Goal: Task Accomplishment & Management: Manage account settings

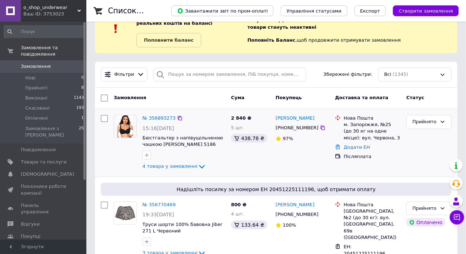
scroll to position [35, 0]
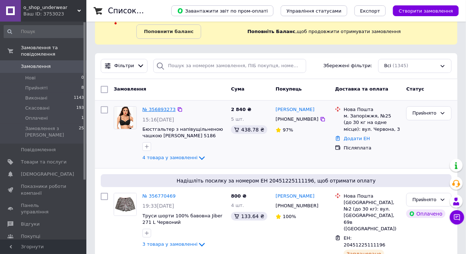
click at [163, 109] on link "№ 356893273" at bounding box center [158, 109] width 33 height 5
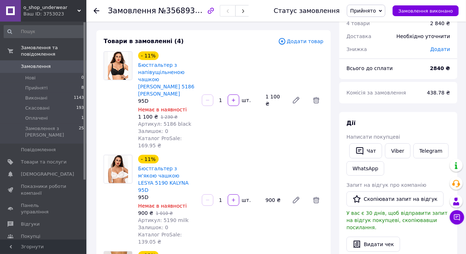
scroll to position [32, 0]
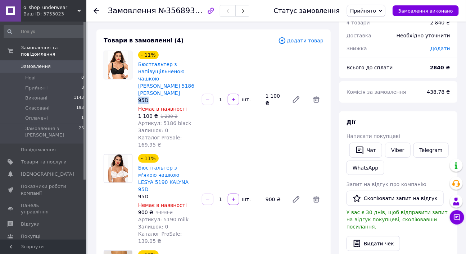
drag, startPoint x: 138, startPoint y: 112, endPoint x: 152, endPoint y: 112, distance: 14.7
click at [152, 104] on div "95D" at bounding box center [167, 100] width 58 height 7
copy div "95D"
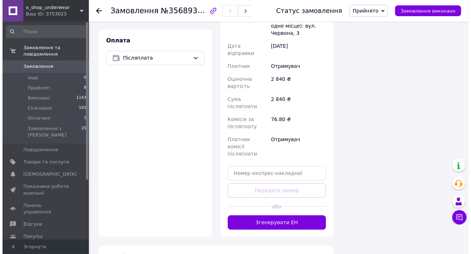
scroll to position [552, 0]
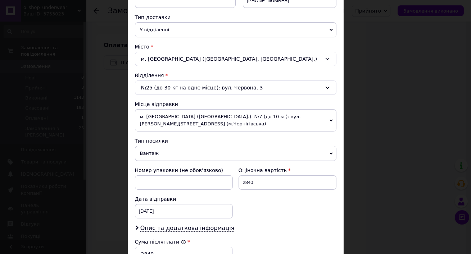
scroll to position [201, 0]
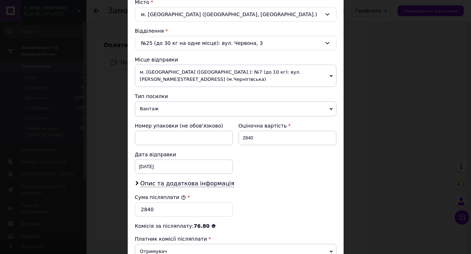
click at [268, 87] on span "м. [GEOGRAPHIC_DATA] ([GEOGRAPHIC_DATA].): №7 (до 10 кг): вул. [PERSON_NAME][ST…" at bounding box center [235, 76] width 201 height 22
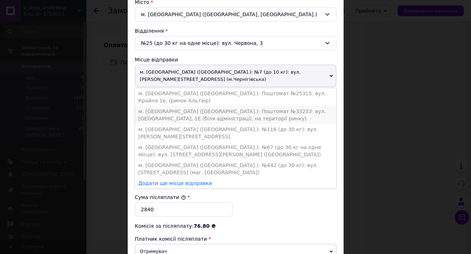
click at [270, 124] on li "м. [GEOGRAPHIC_DATA] ([GEOGRAPHIC_DATA].): Поштомат №33233: вул. [GEOGRAPHIC_DA…" at bounding box center [235, 115] width 201 height 18
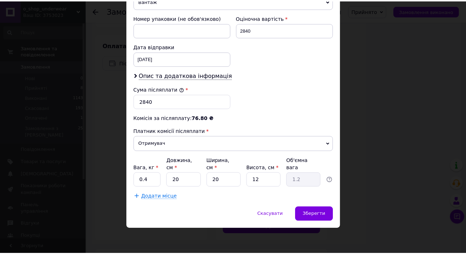
scroll to position [399, 0]
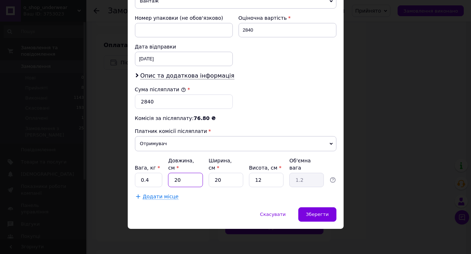
drag, startPoint x: 173, startPoint y: 176, endPoint x: 183, endPoint y: 177, distance: 9.4
click at [183, 177] on input "20" at bounding box center [185, 180] width 35 height 14
type input "2"
type input "0.12"
type input "25"
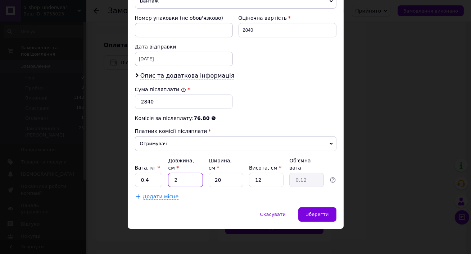
type input "1.5"
type input "25"
drag, startPoint x: 253, startPoint y: 175, endPoint x: 267, endPoint y: 178, distance: 14.7
click at [267, 178] on input "12" at bounding box center [266, 180] width 35 height 14
type input "8"
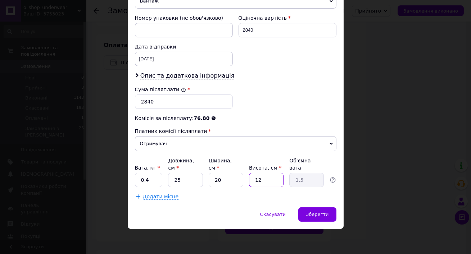
type input "1"
type input "8"
click at [321, 212] on span "Зберегти" at bounding box center [317, 214] width 23 height 5
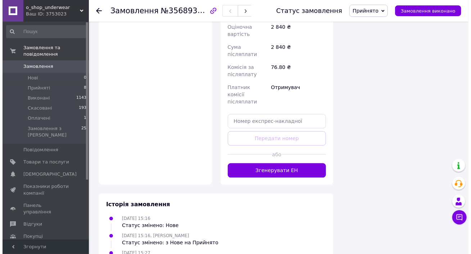
scroll to position [530, 0]
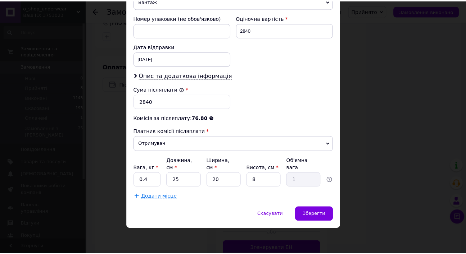
scroll to position [399, 0]
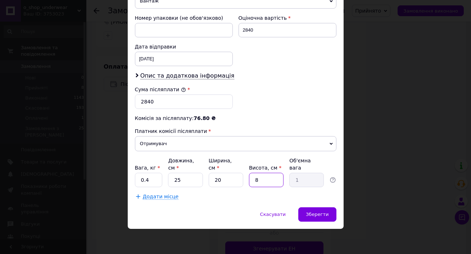
drag, startPoint x: 254, startPoint y: 177, endPoint x: 268, endPoint y: 175, distance: 14.5
click at [268, 175] on input "8" at bounding box center [266, 180] width 35 height 14
type input "5"
type input "0.63"
type input "5"
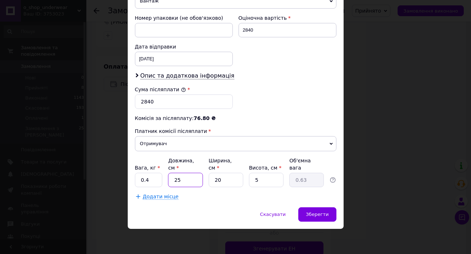
click at [193, 176] on input "25" at bounding box center [185, 180] width 35 height 14
type input "2"
type input "0.1"
type input "20"
type input "0.5"
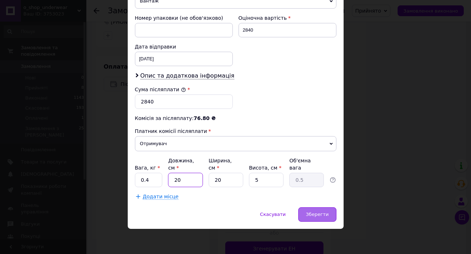
type input "20"
click at [322, 211] on div "Зберегти" at bounding box center [317, 215] width 38 height 14
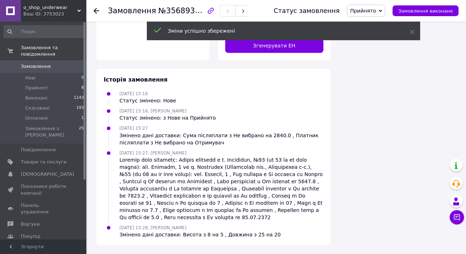
scroll to position [784, 0]
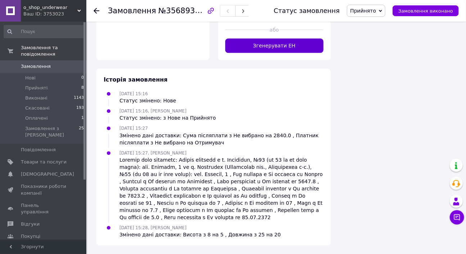
click at [293, 53] on button "Згенерувати ЕН" at bounding box center [274, 45] width 99 height 14
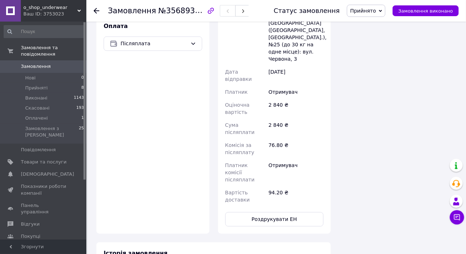
scroll to position [570, 0]
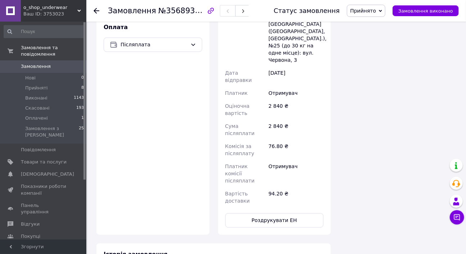
drag, startPoint x: 269, startPoint y: 119, endPoint x: 324, endPoint y: 123, distance: 55.2
copy div "20451225160403"
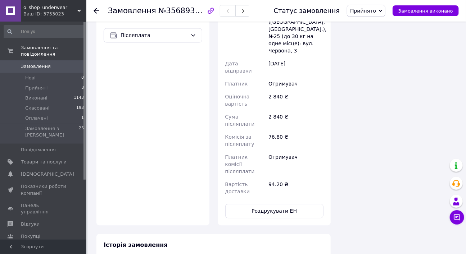
scroll to position [585, 0]
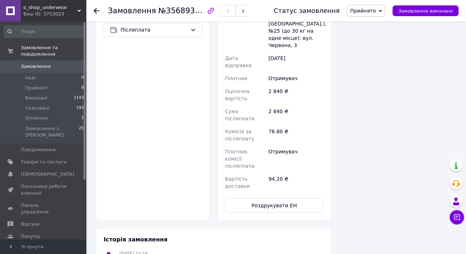
drag, startPoint x: 270, startPoint y: 154, endPoint x: 322, endPoint y: 158, distance: 51.9
copy div "[PERSON_NAME]"
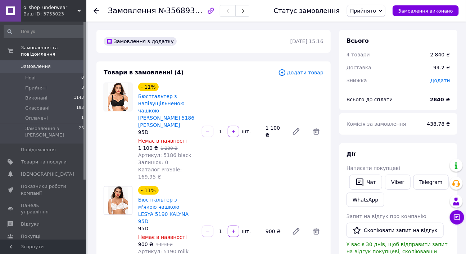
scroll to position [0, 0]
click at [96, 9] on icon at bounding box center [97, 11] width 6 height 6
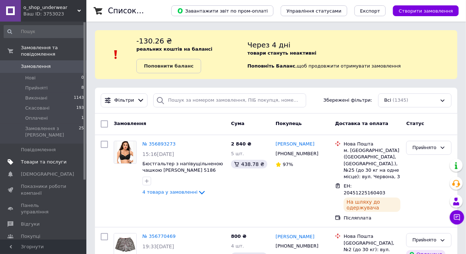
click at [46, 159] on span "Товари та послуги" at bounding box center [44, 162] width 46 height 6
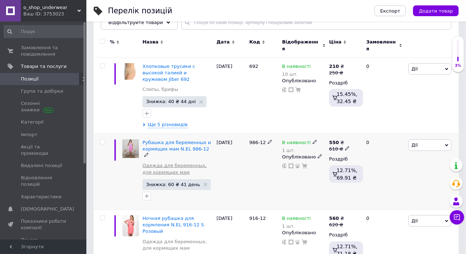
scroll to position [95, 0]
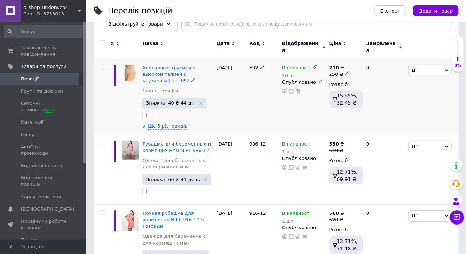
click at [425, 76] on span "Дії" at bounding box center [429, 71] width 43 height 12
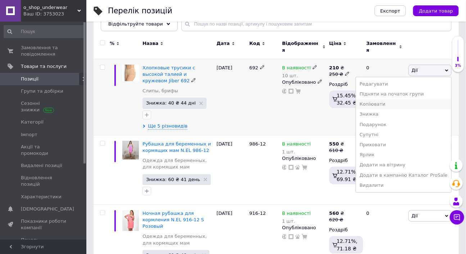
click at [380, 109] on li "Копіювати" at bounding box center [403, 104] width 95 height 10
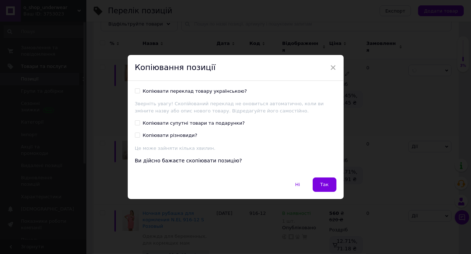
click at [137, 88] on input "Копіювати переклад товару українською?" at bounding box center [137, 90] width 5 height 5
checkbox input "true"
click at [329, 191] on button "Так" at bounding box center [325, 185] width 24 height 14
